Goal: Task Accomplishment & Management: Manage account settings

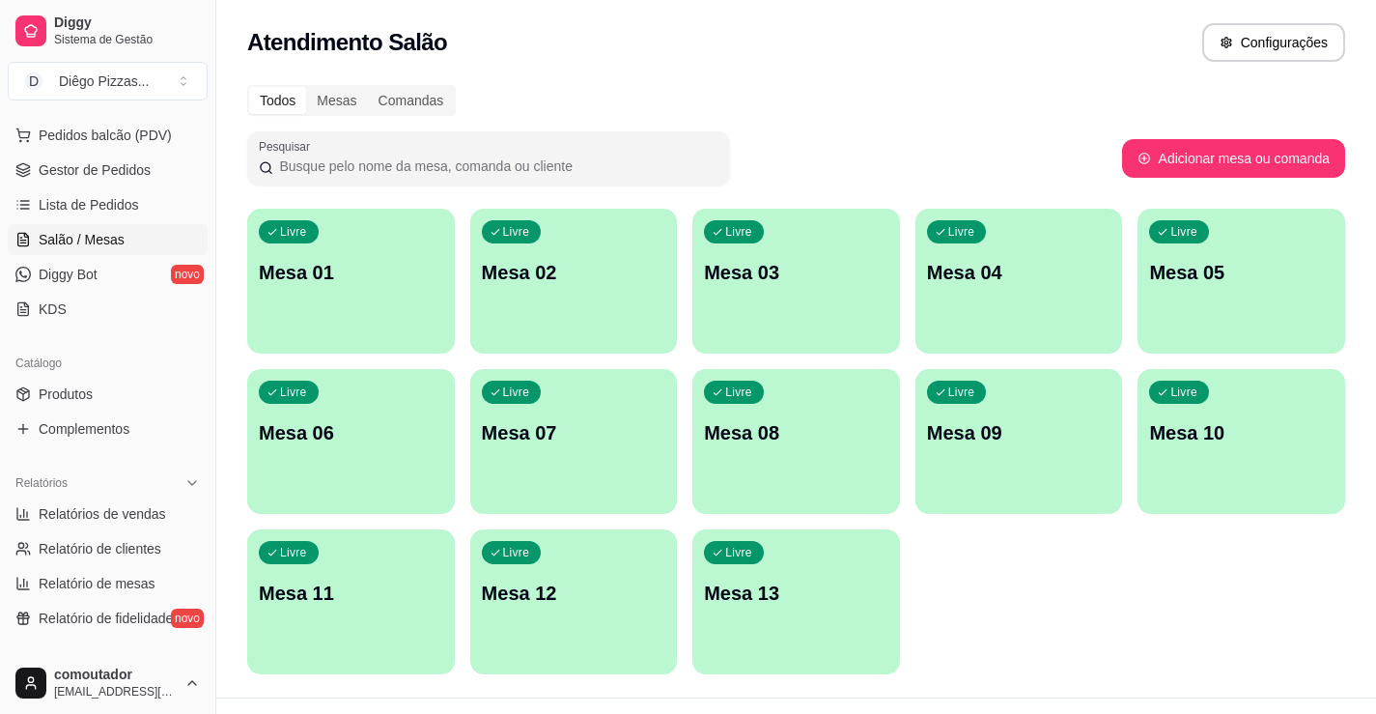
scroll to position [290, 0]
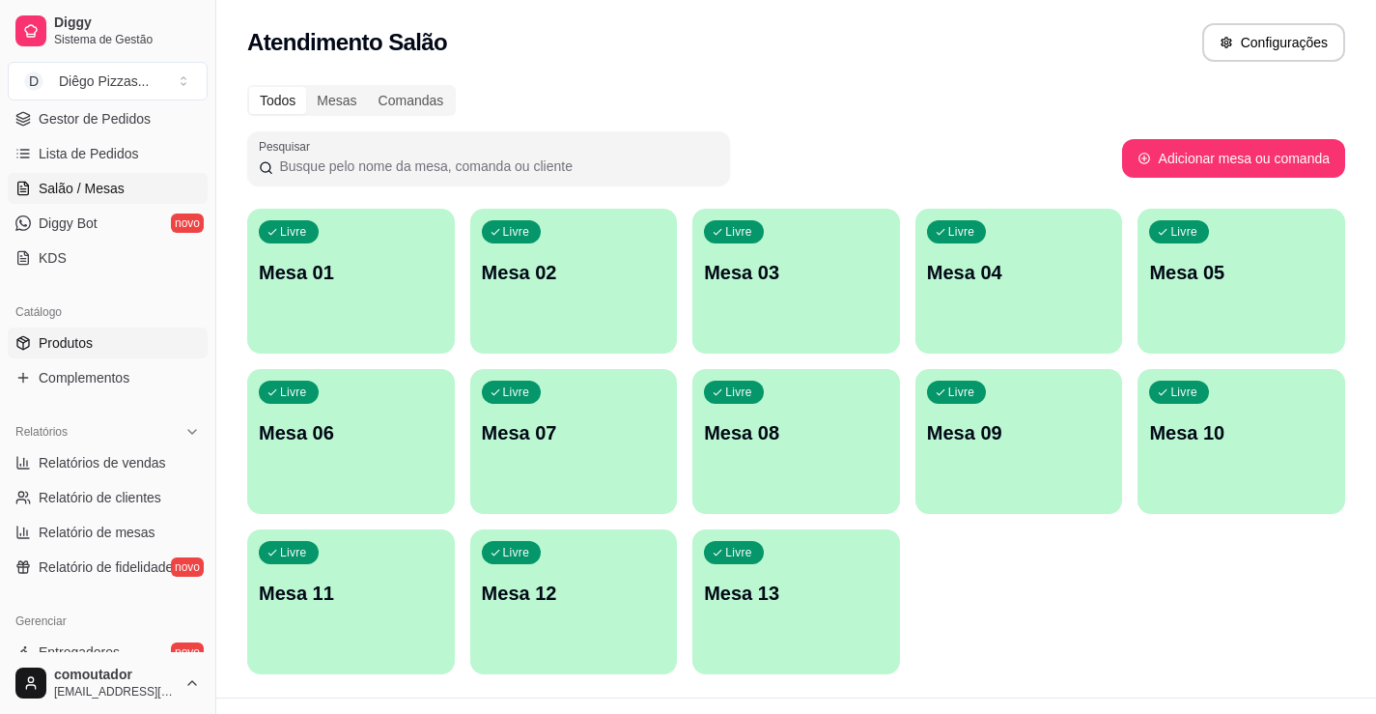
click at [88, 347] on span "Produtos" at bounding box center [66, 342] width 54 height 19
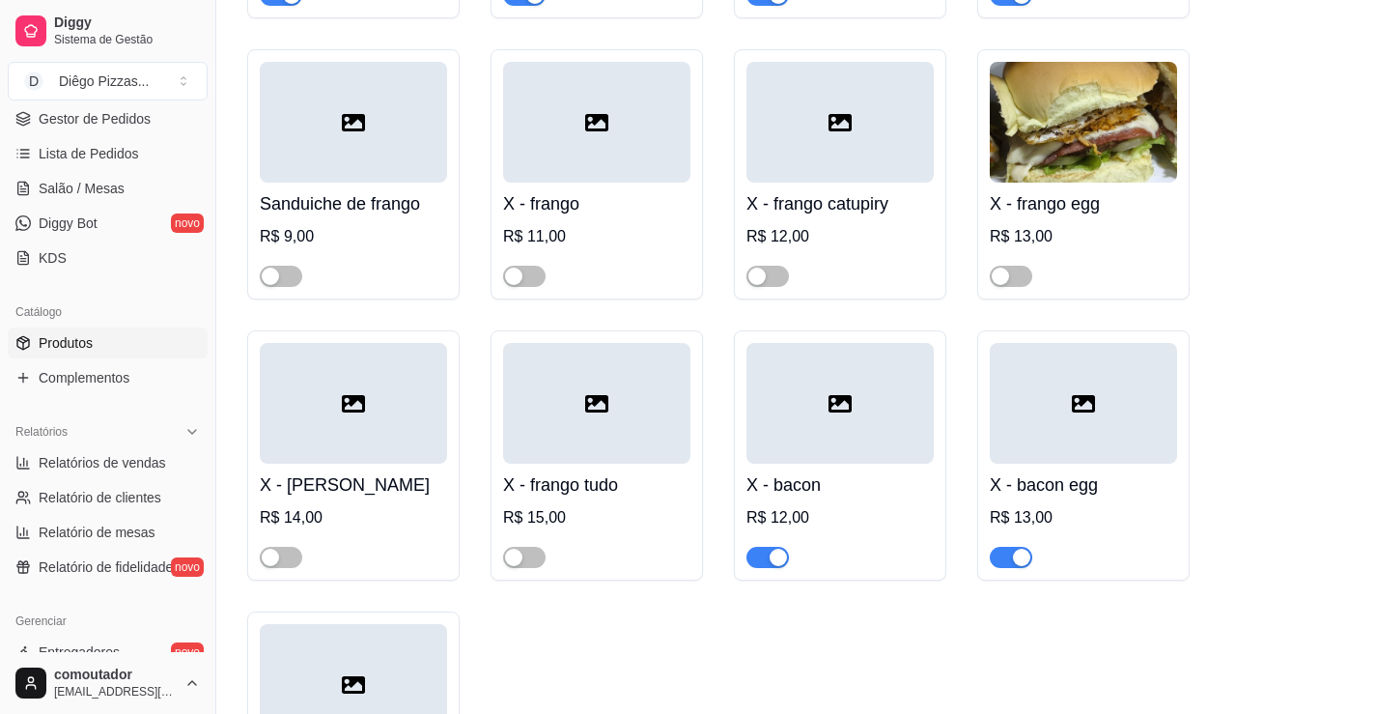
scroll to position [2897, 0]
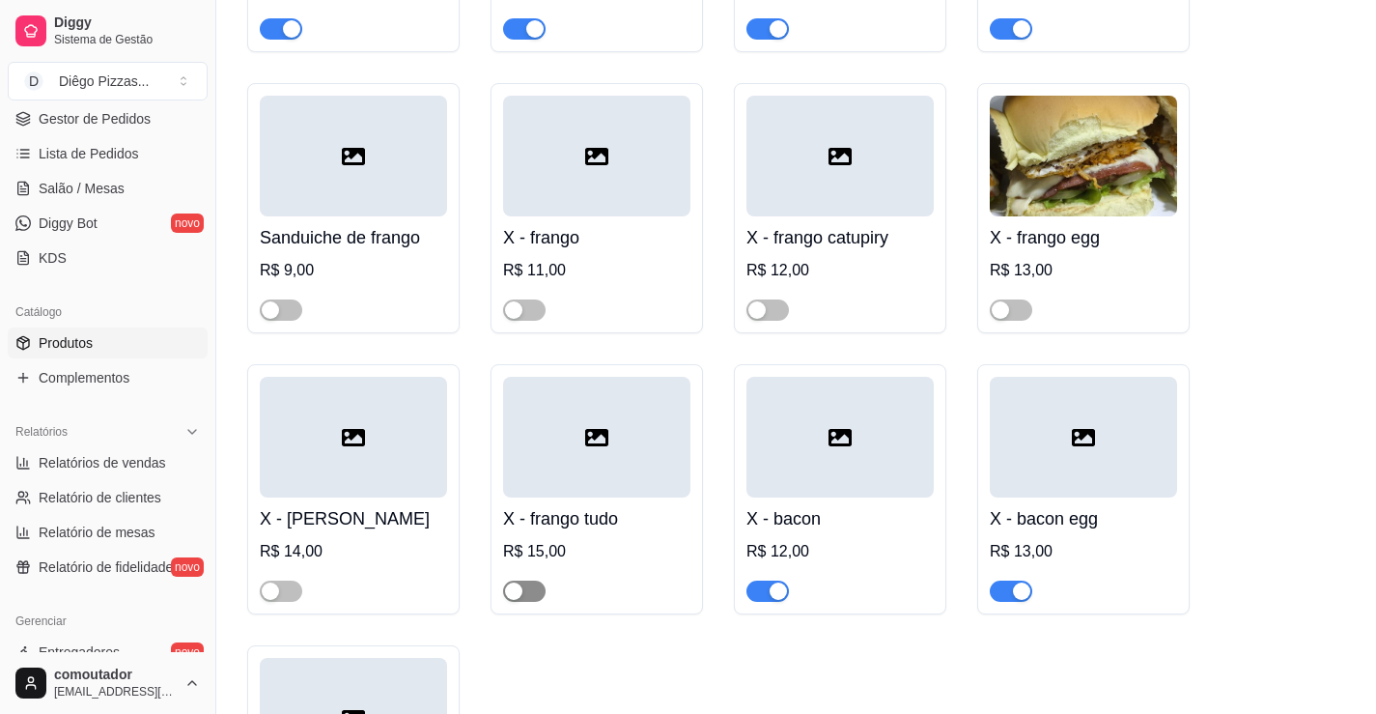
click at [539, 580] on span "button" at bounding box center [524, 590] width 42 height 21
click at [276, 582] on div "button" at bounding box center [270, 590] width 17 height 17
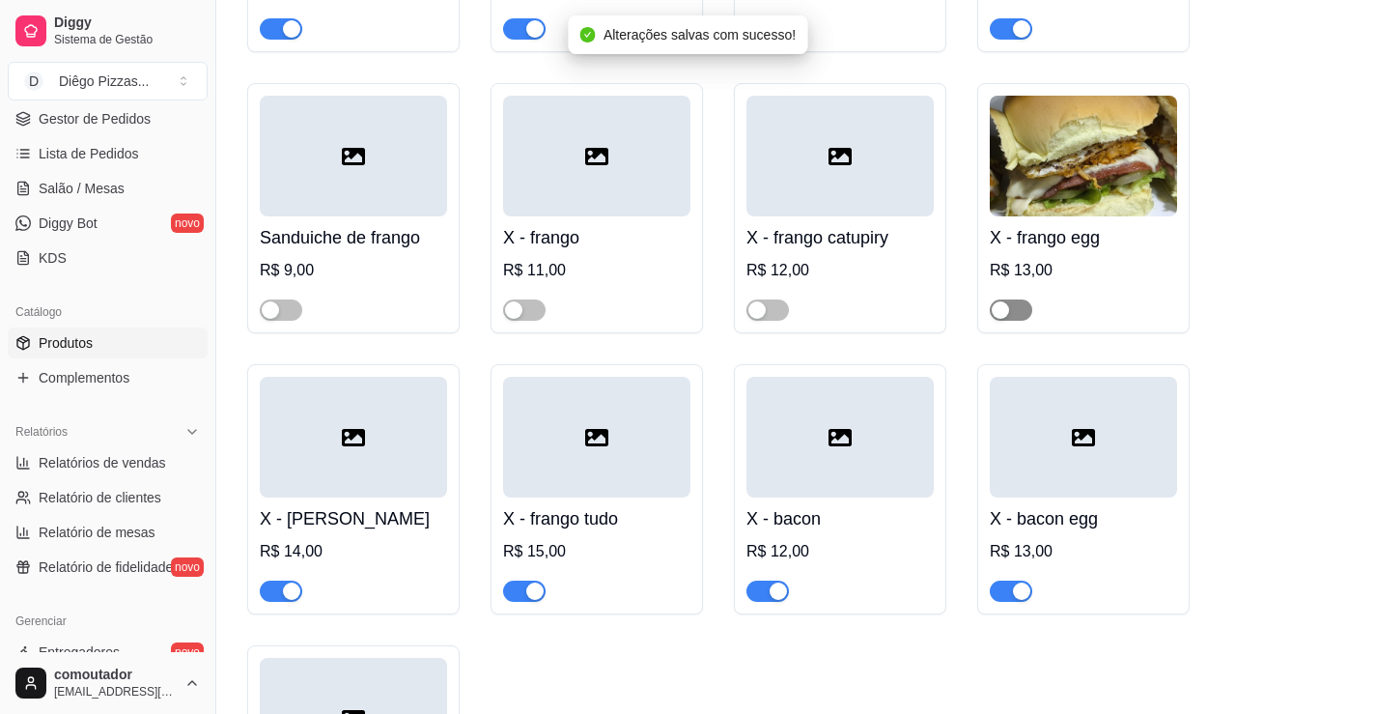
click at [1005, 301] on div "button" at bounding box center [1000, 309] width 17 height 17
click at [764, 301] on div "button" at bounding box center [756, 309] width 17 height 17
click at [509, 301] on div "button" at bounding box center [513, 309] width 17 height 17
click at [269, 301] on div "button" at bounding box center [270, 309] width 17 height 17
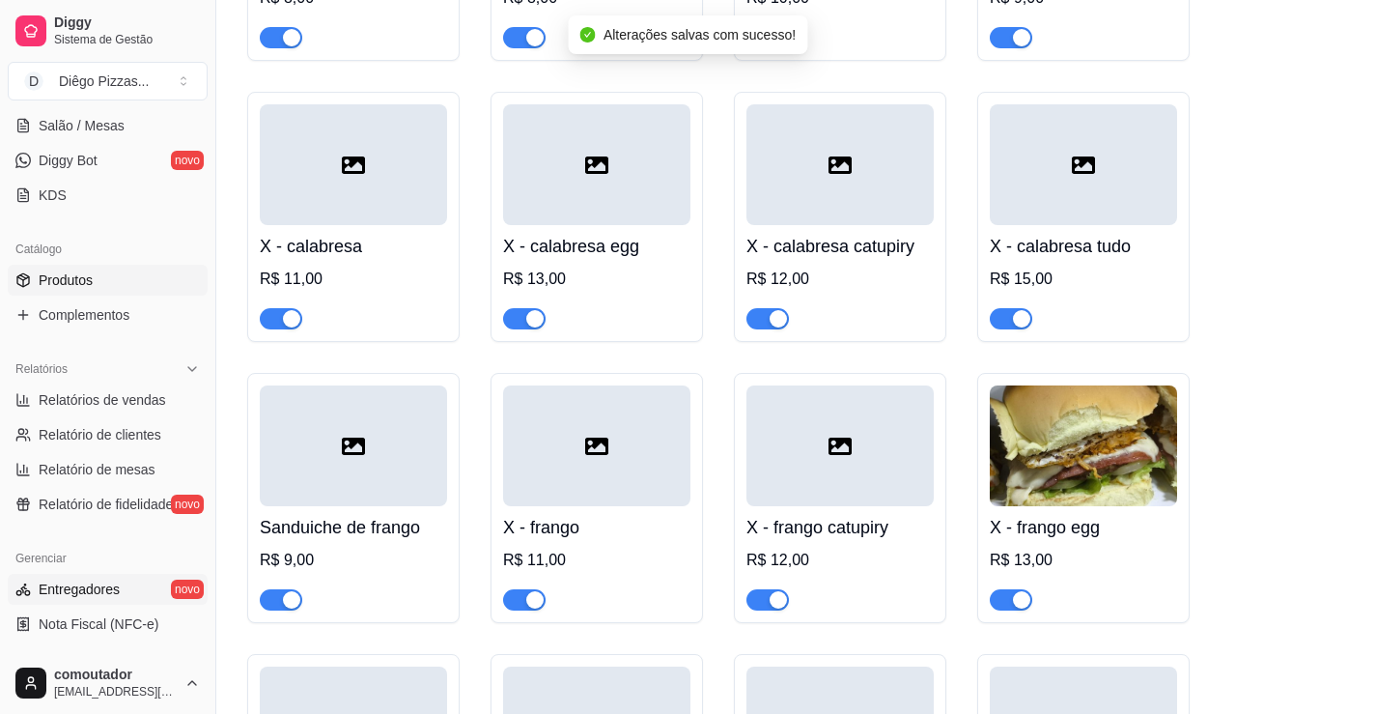
scroll to position [386, 0]
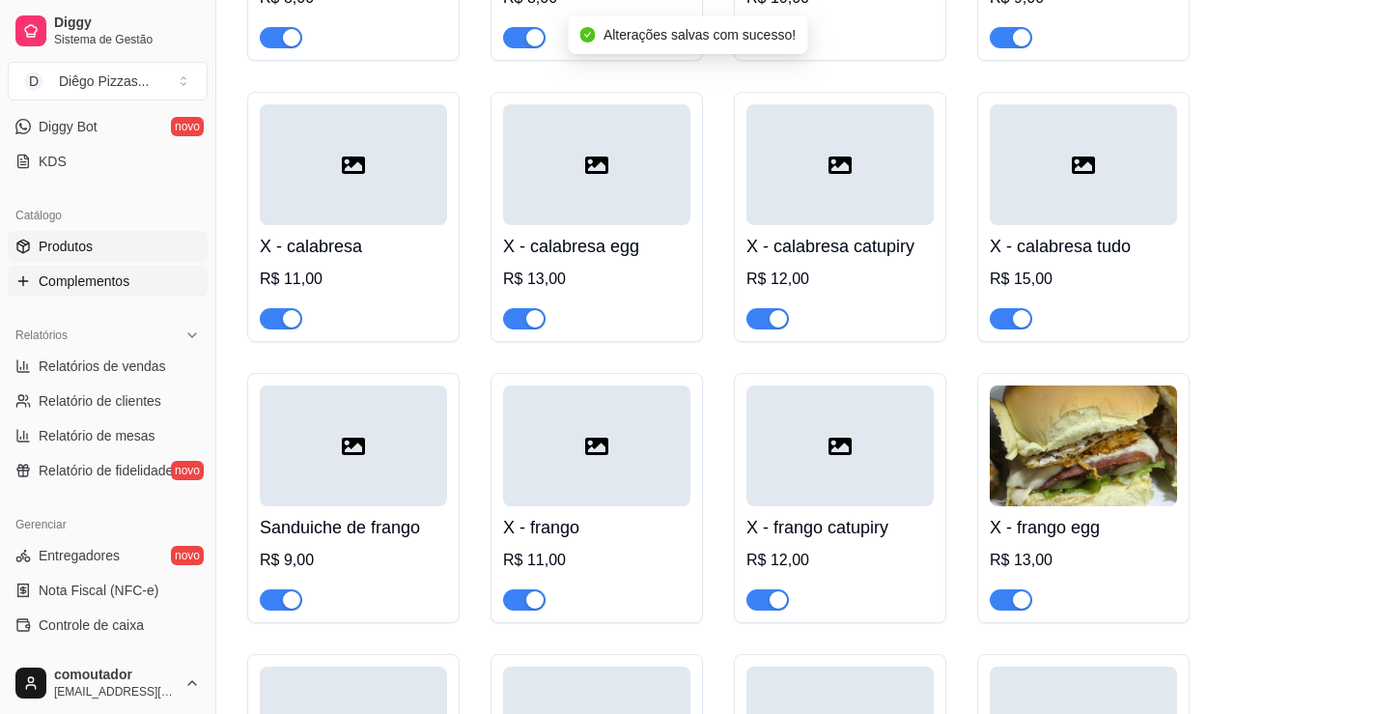
click at [111, 269] on link "Complementos" at bounding box center [108, 281] width 200 height 31
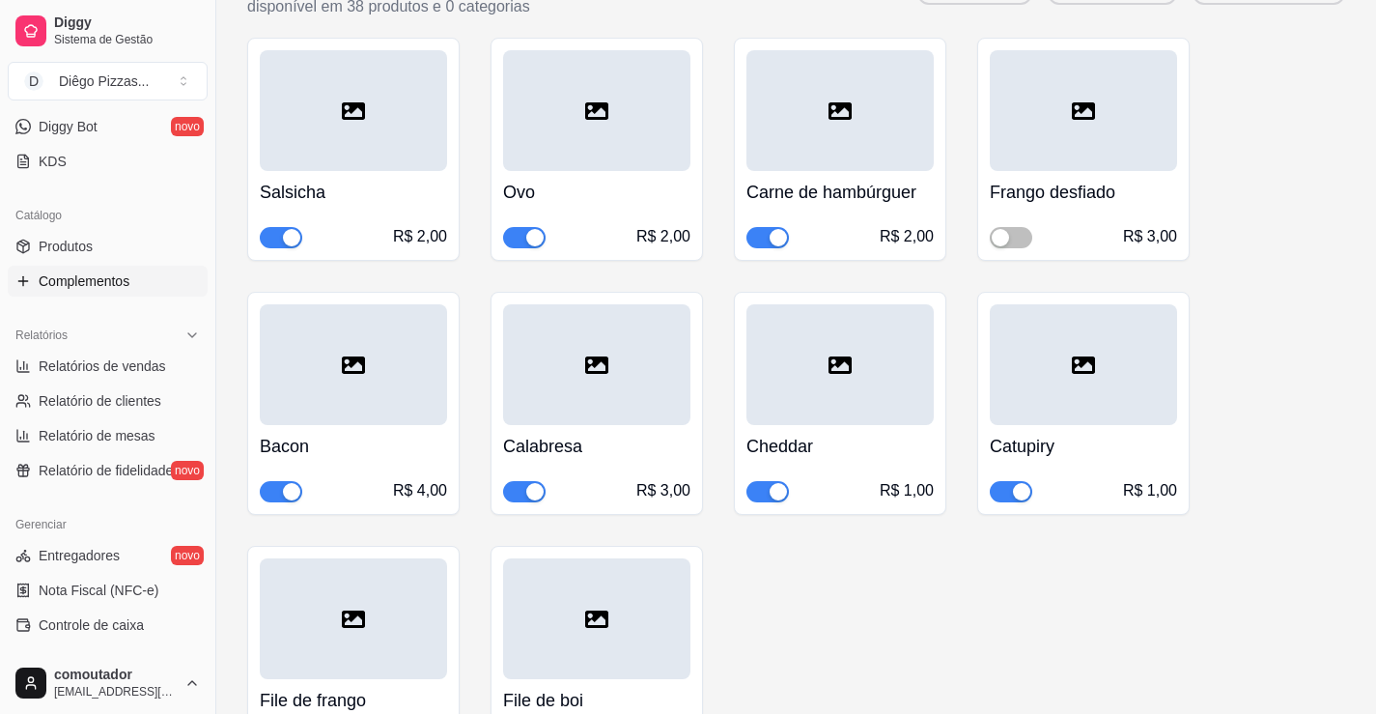
scroll to position [2213, 0]
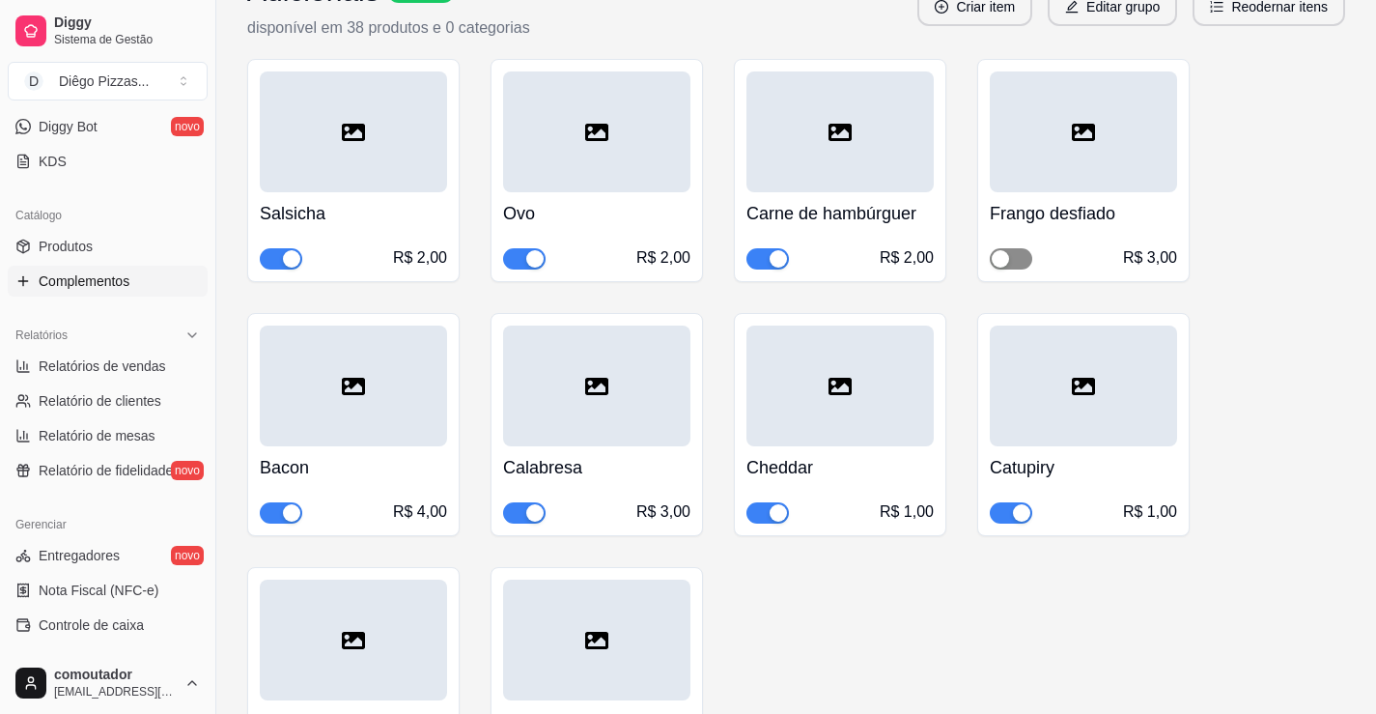
click at [1026, 256] on span "button" at bounding box center [1011, 258] width 42 height 21
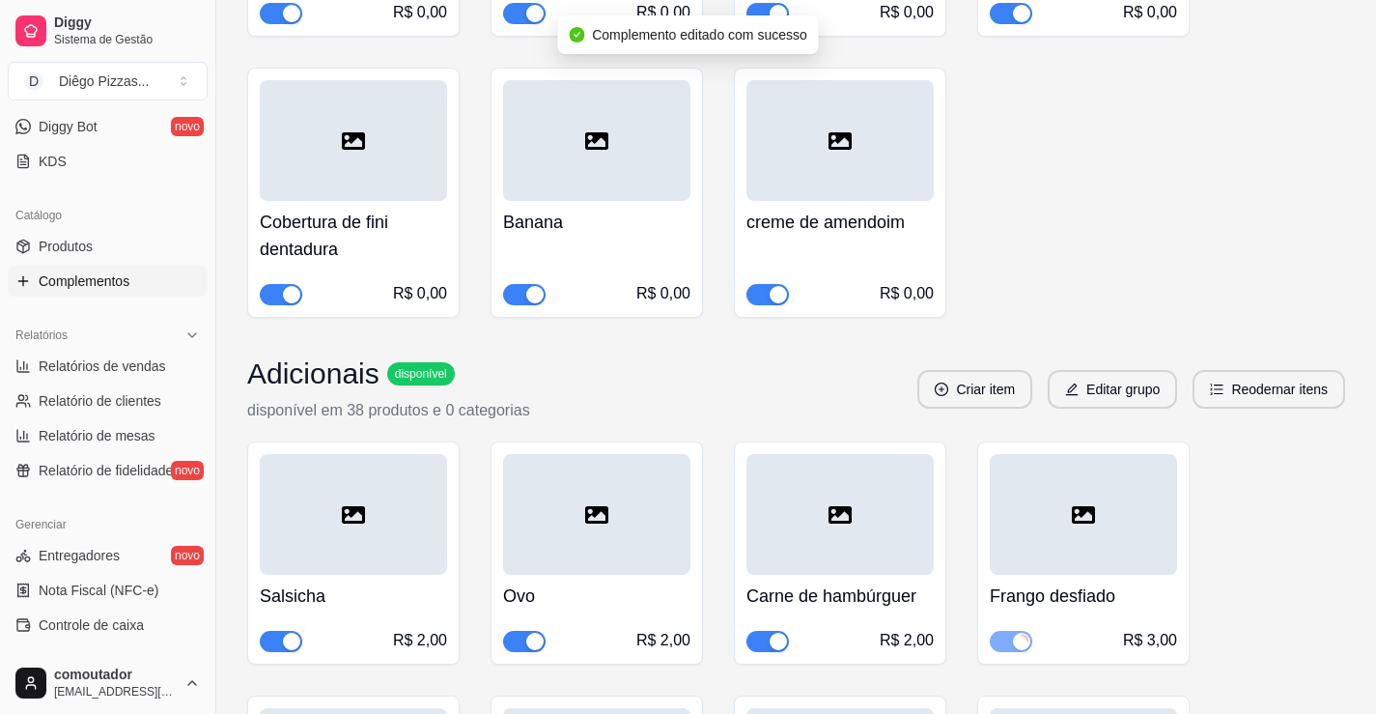
scroll to position [1537, 0]
